Goal: Task Accomplishment & Management: Complete application form

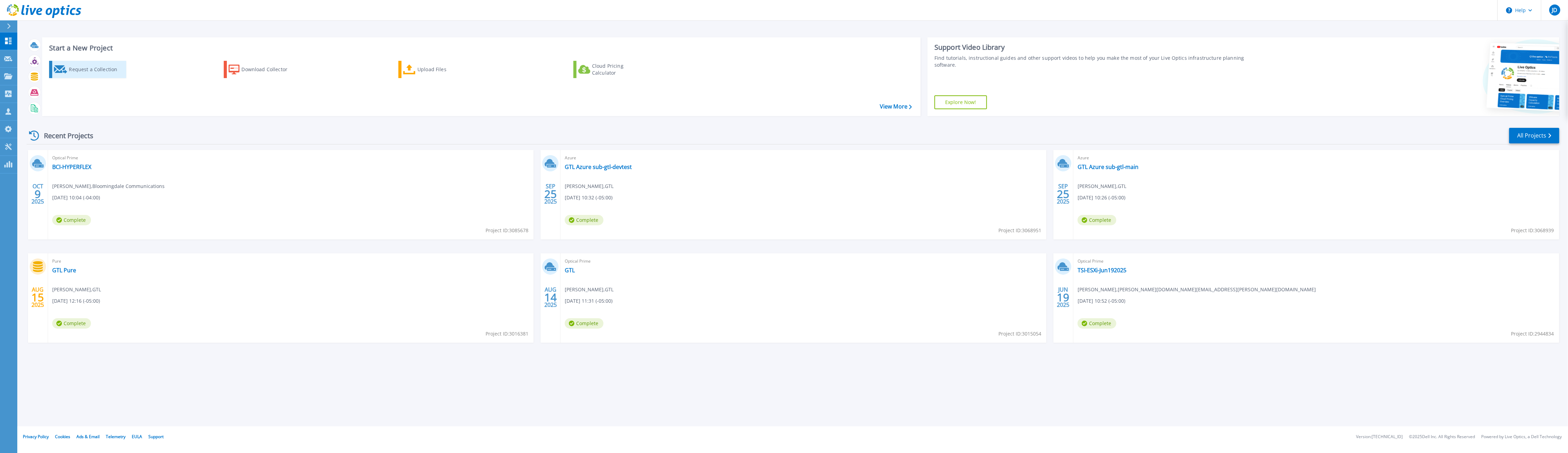
click at [77, 67] on div "Request a Collection" at bounding box center [96, 69] width 55 height 14
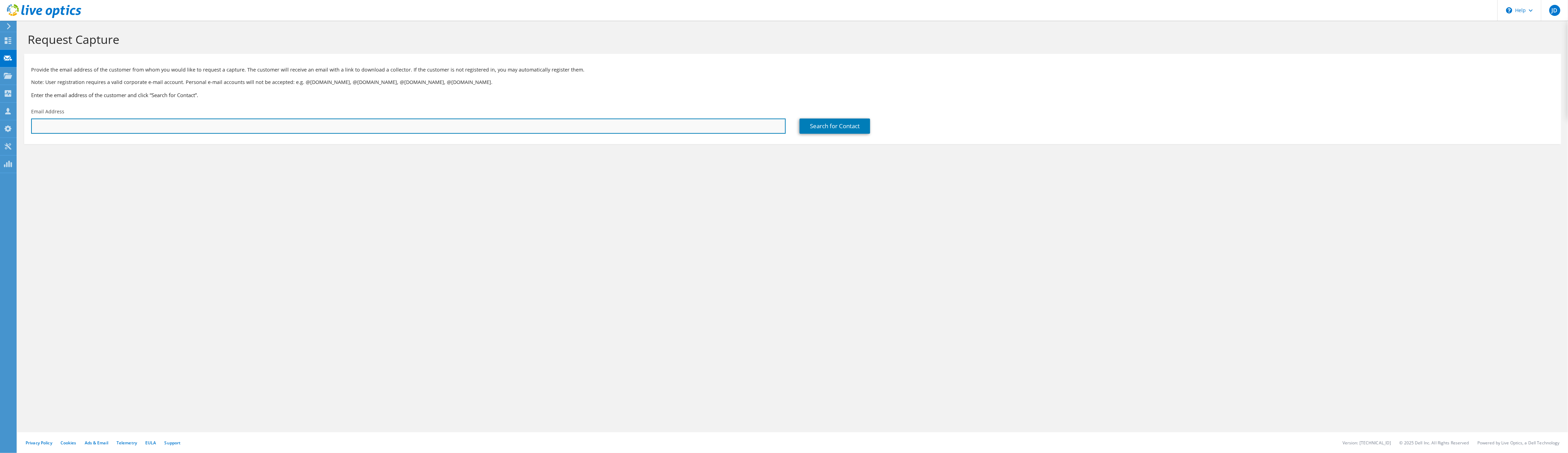
click at [103, 125] on input "text" at bounding box center [408, 126] width 755 height 15
click at [83, 123] on input "mbannon@mwe" at bounding box center [408, 126] width 755 height 15
type input "mbannon@mwe.com"
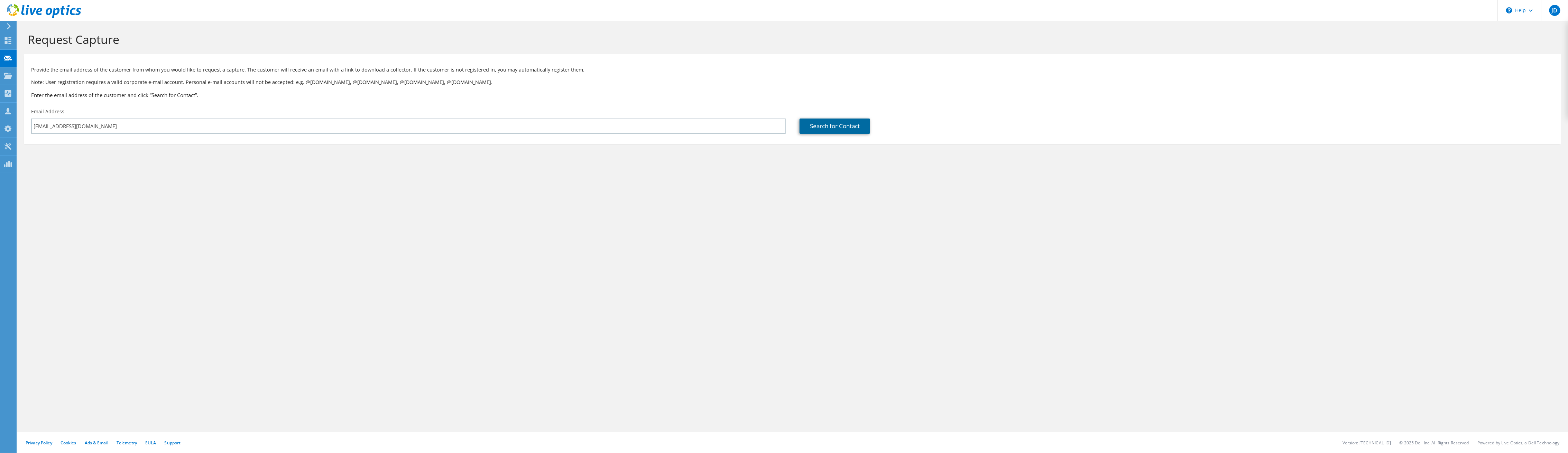
click at [833, 125] on link "Search for Contact" at bounding box center [835, 126] width 71 height 15
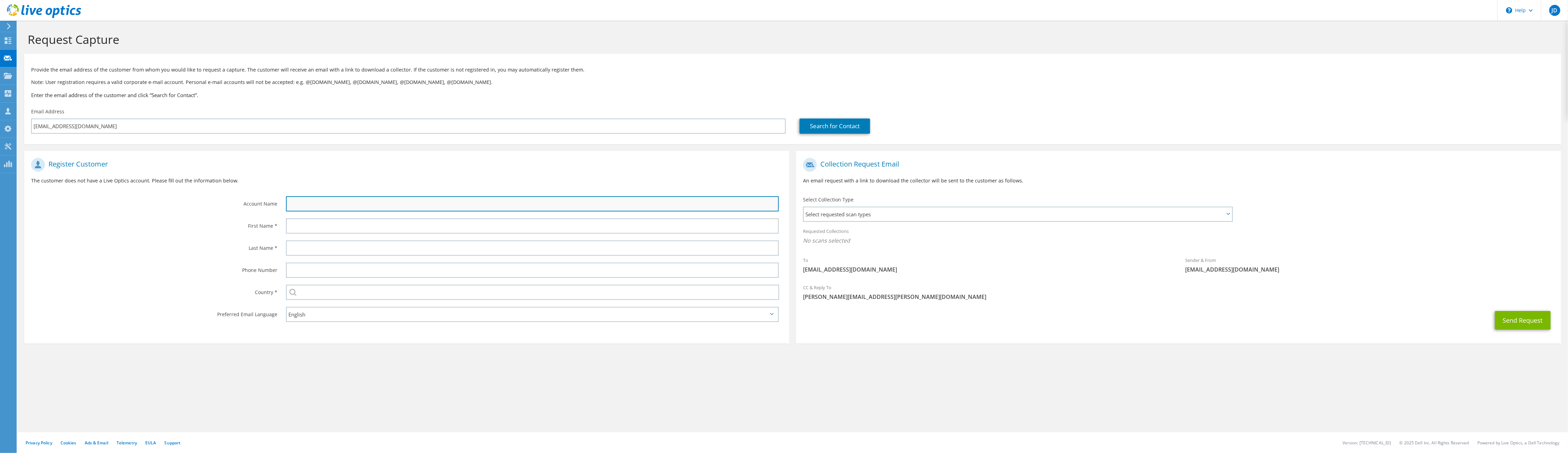
click at [335, 206] on input "text" at bounding box center [533, 204] width 493 height 15
type input ","
type input "McDermott Will and Schulte"
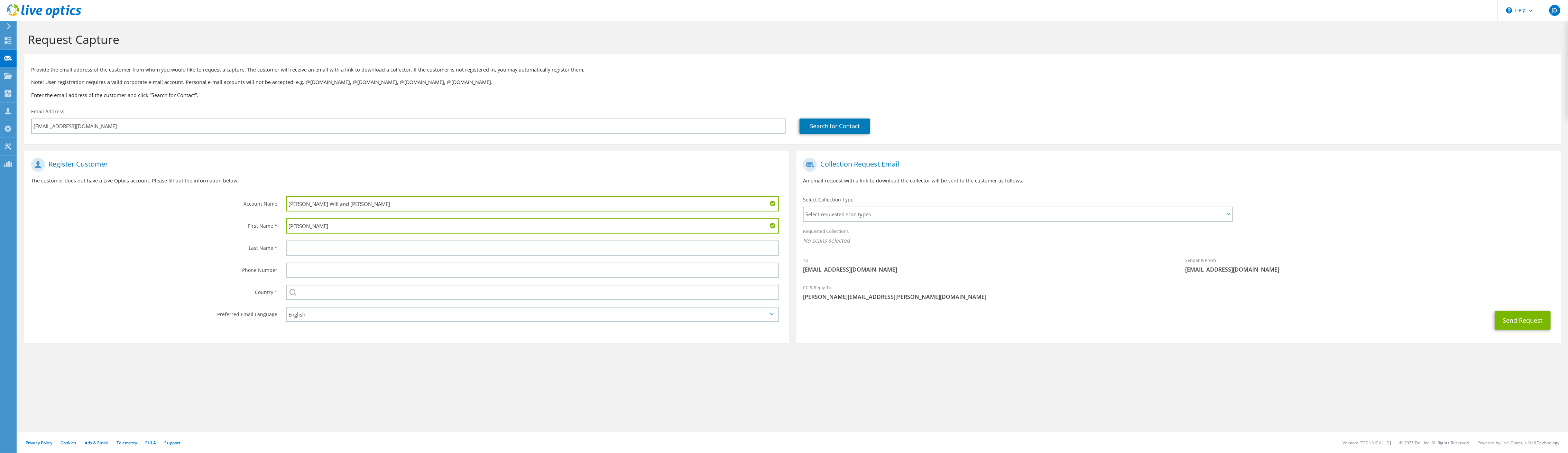
type input "Mike"
type input "Bannon"
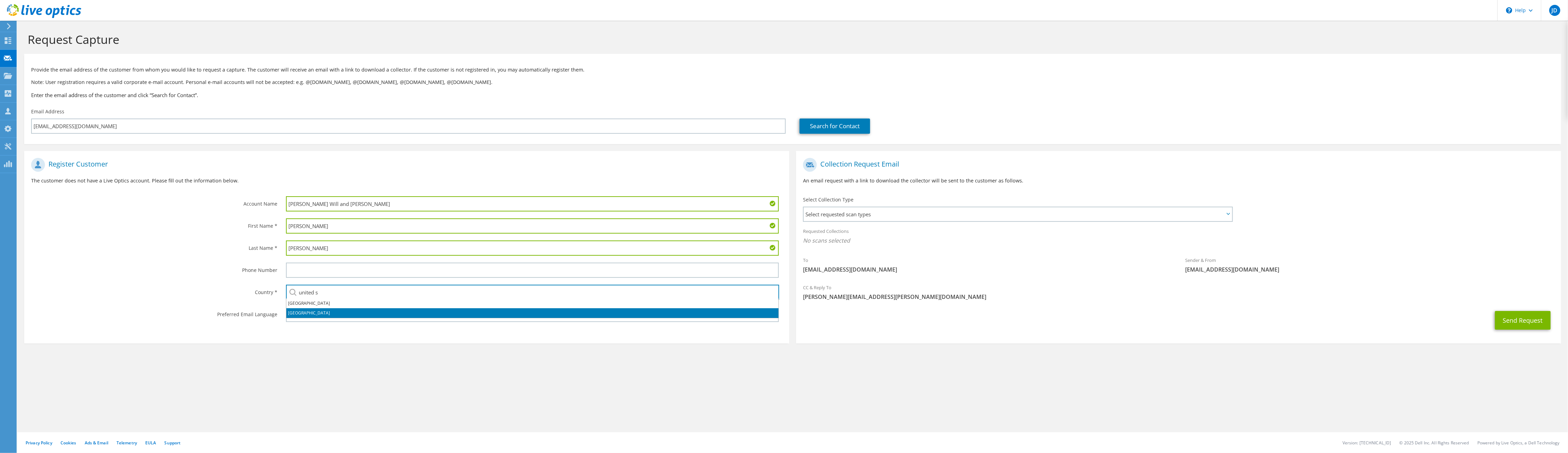
click at [329, 313] on li "United States" at bounding box center [532, 313] width 492 height 10
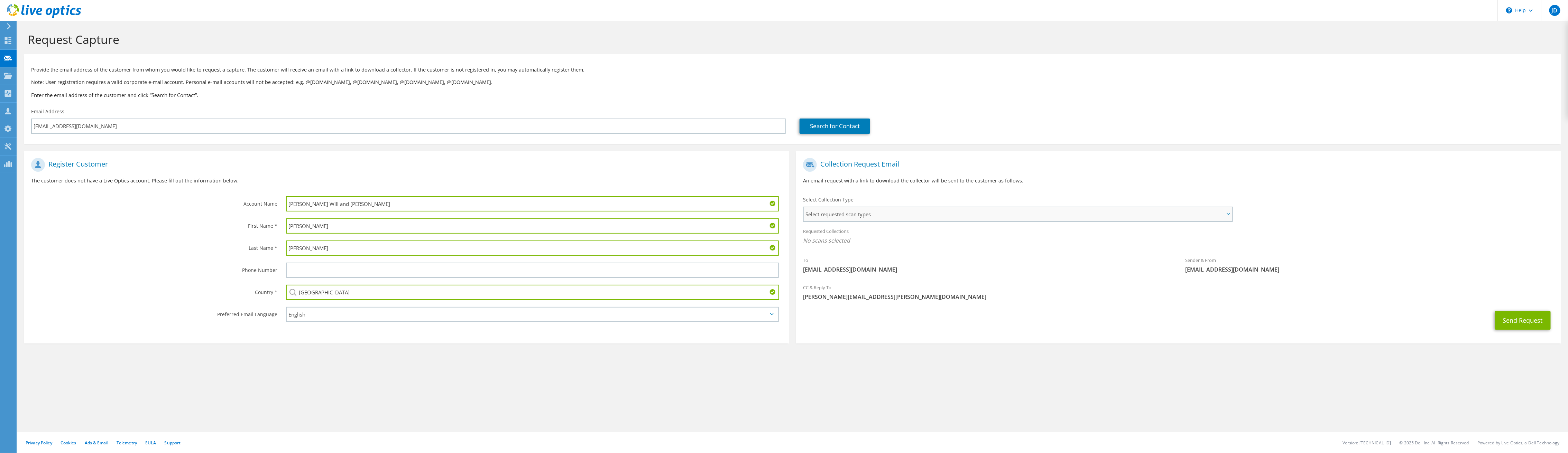
type input "United States"
click at [885, 213] on span "Select requested scan types" at bounding box center [1017, 214] width 428 height 14
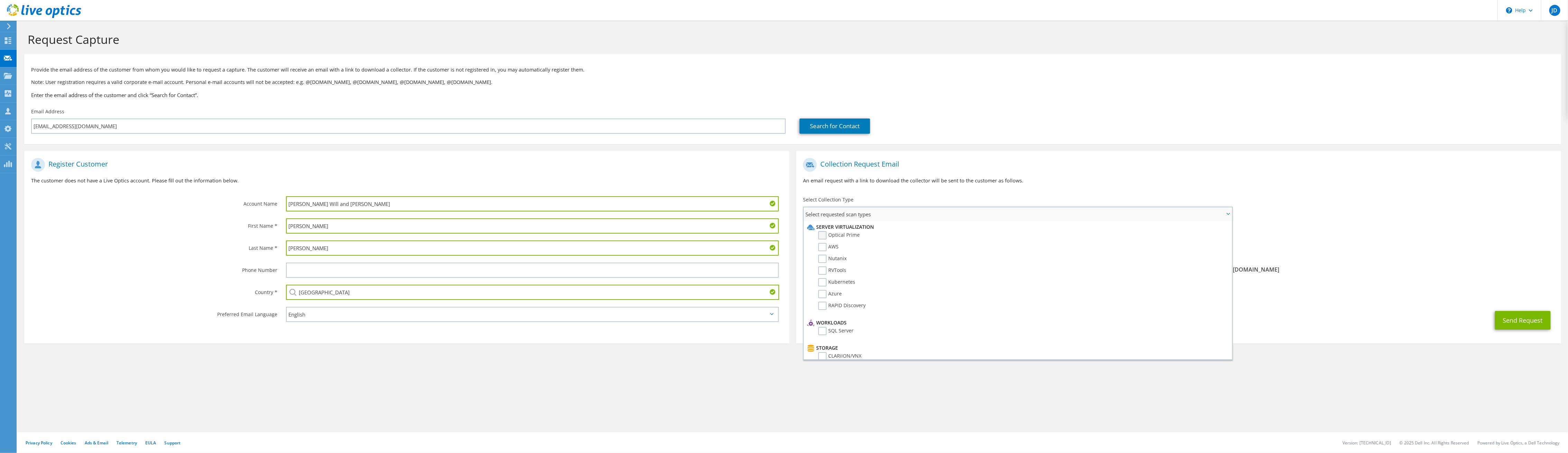
click at [821, 234] on label "Optical Prime" at bounding box center [839, 235] width 41 height 9
click at [0, 0] on input "Optical Prime" at bounding box center [0, 0] width 0 height 0
click at [1088, 171] on h1 "Collection Request Email" at bounding box center [1177, 165] width 747 height 14
click at [1529, 317] on button "Send Request" at bounding box center [1522, 322] width 55 height 19
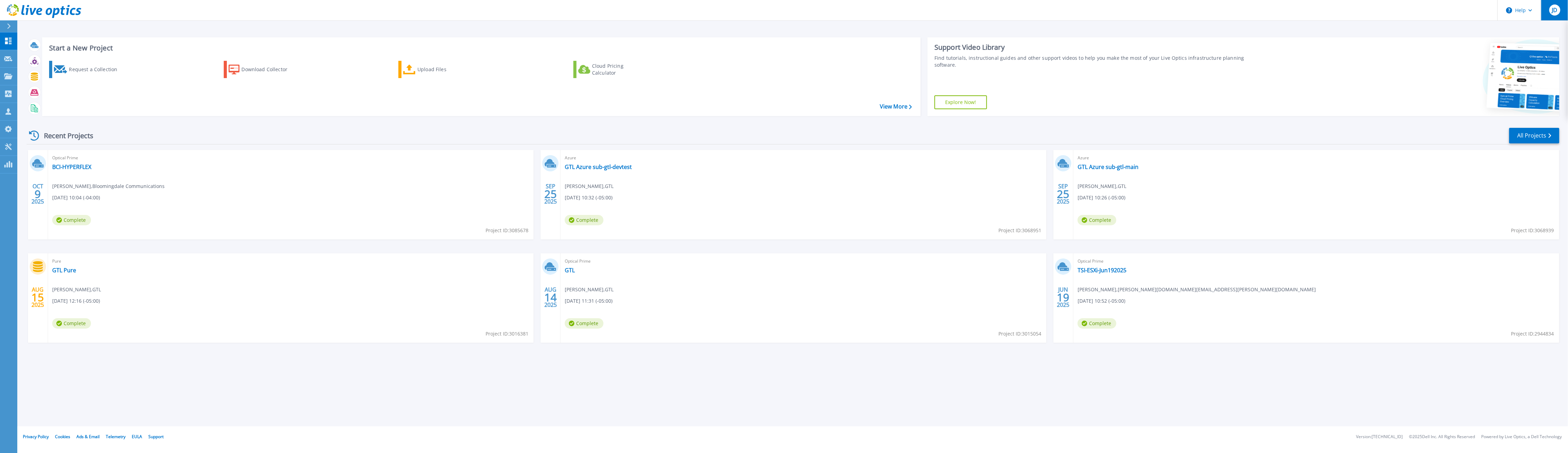
click at [1559, 13] on div "JD" at bounding box center [1555, 10] width 11 height 11
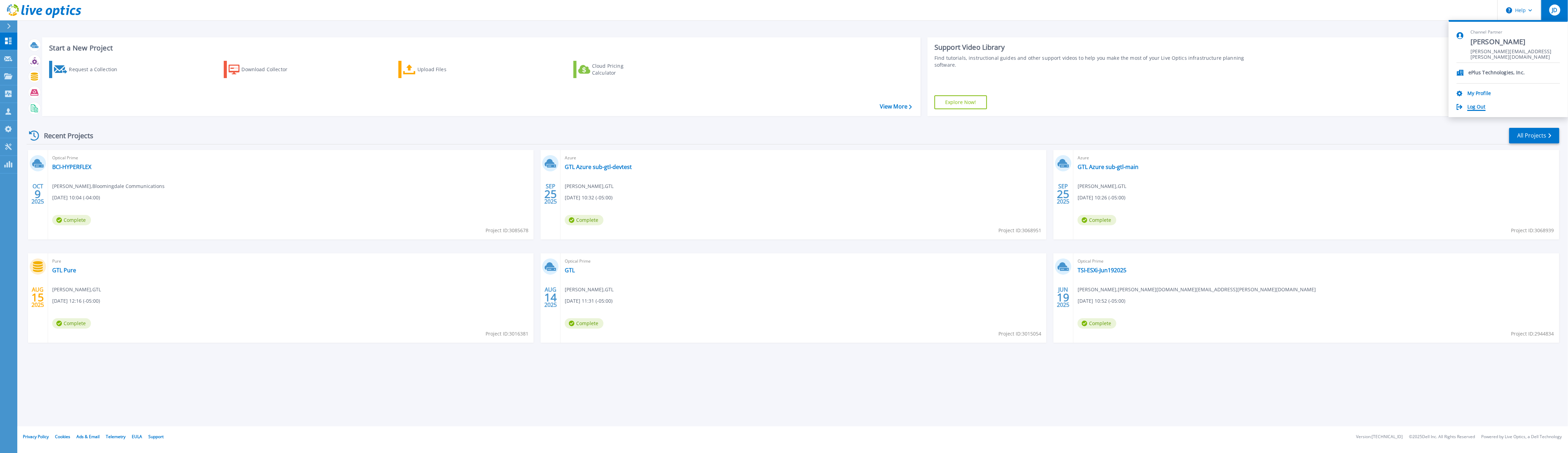
click at [1471, 108] on link "Log Out" at bounding box center [1477, 107] width 18 height 7
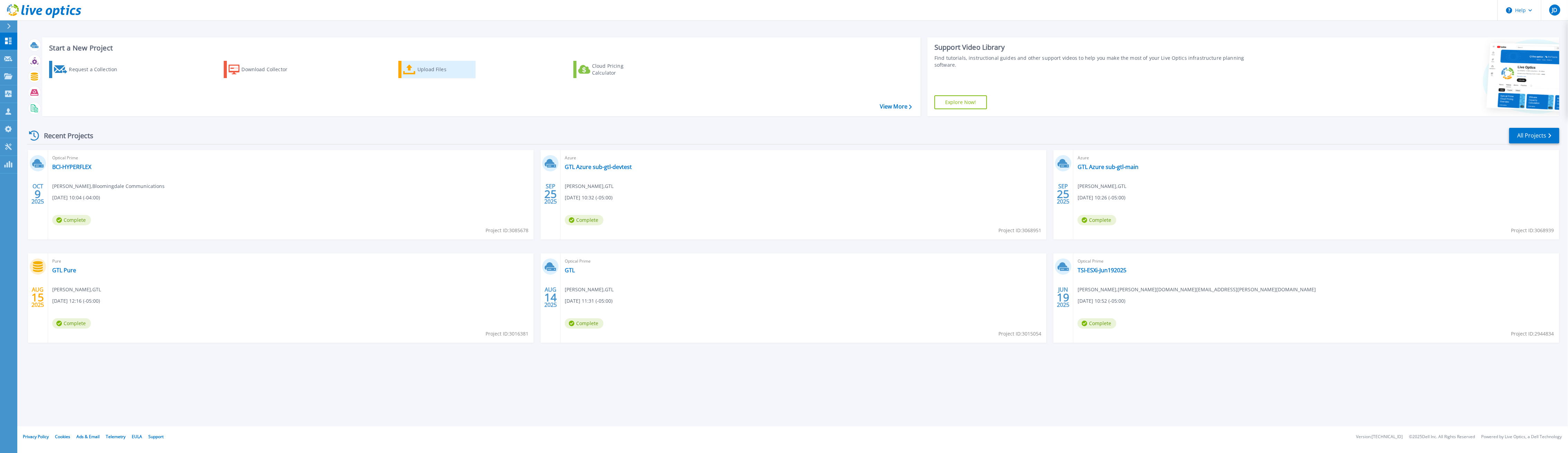
click at [422, 69] on div "Upload Files" at bounding box center [445, 69] width 55 height 14
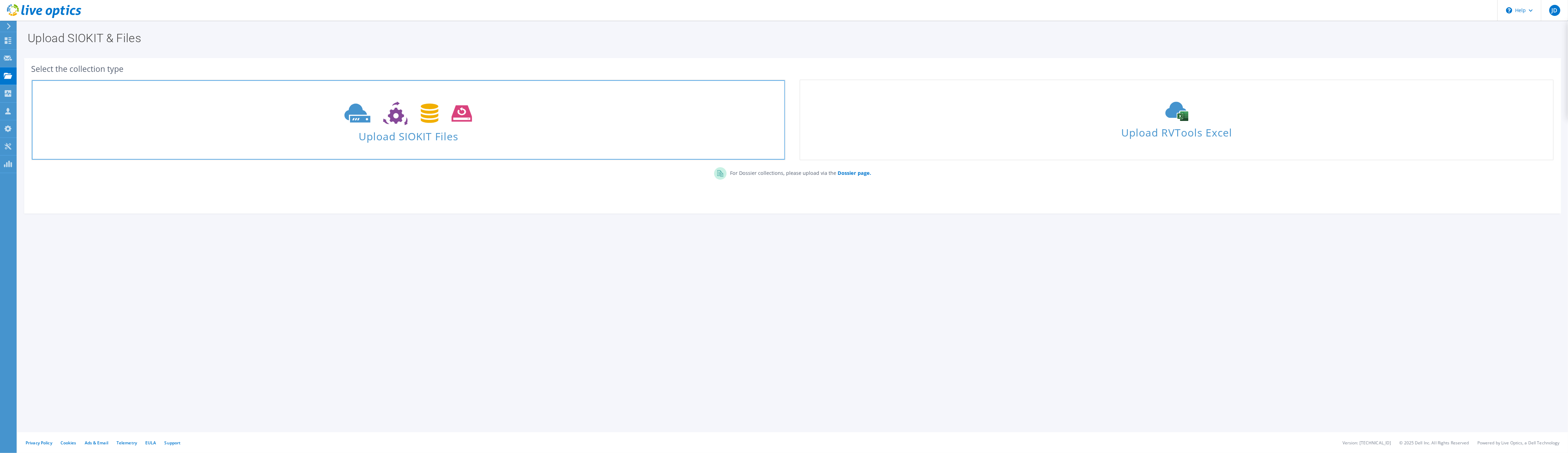
click at [397, 118] on use at bounding box center [408, 113] width 128 height 24
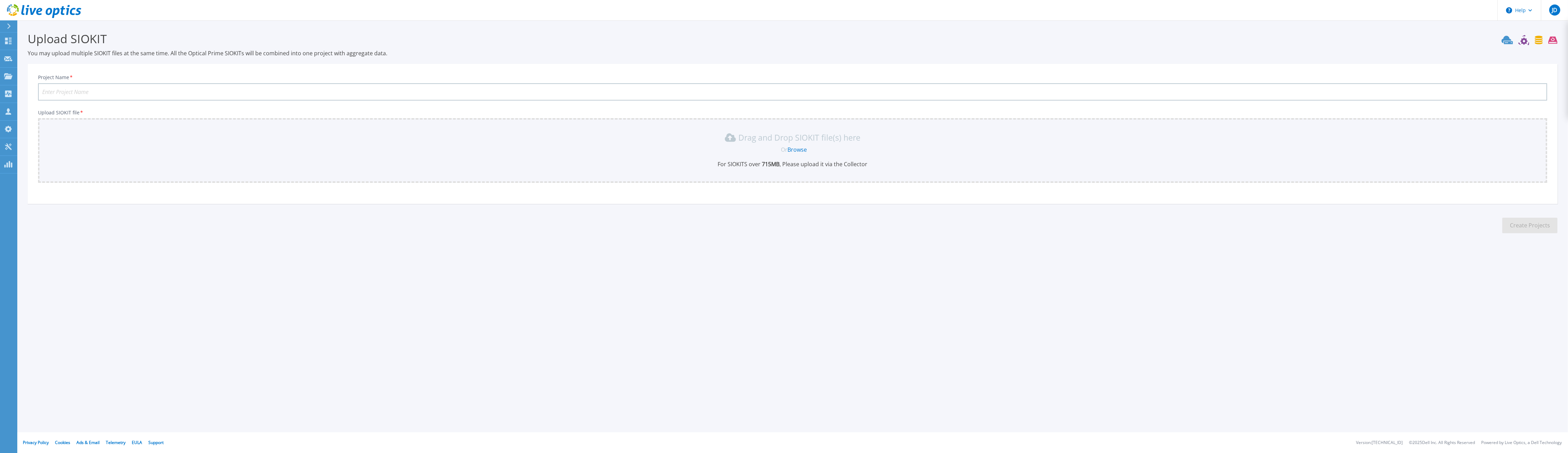
click at [852, 163] on p "For SIOKITS over 715 MB , Please upload it via the Collector" at bounding box center [793, 164] width 1501 height 7
click at [799, 148] on link "Browse" at bounding box center [797, 150] width 19 height 7
